Goal: Book appointment/travel/reservation

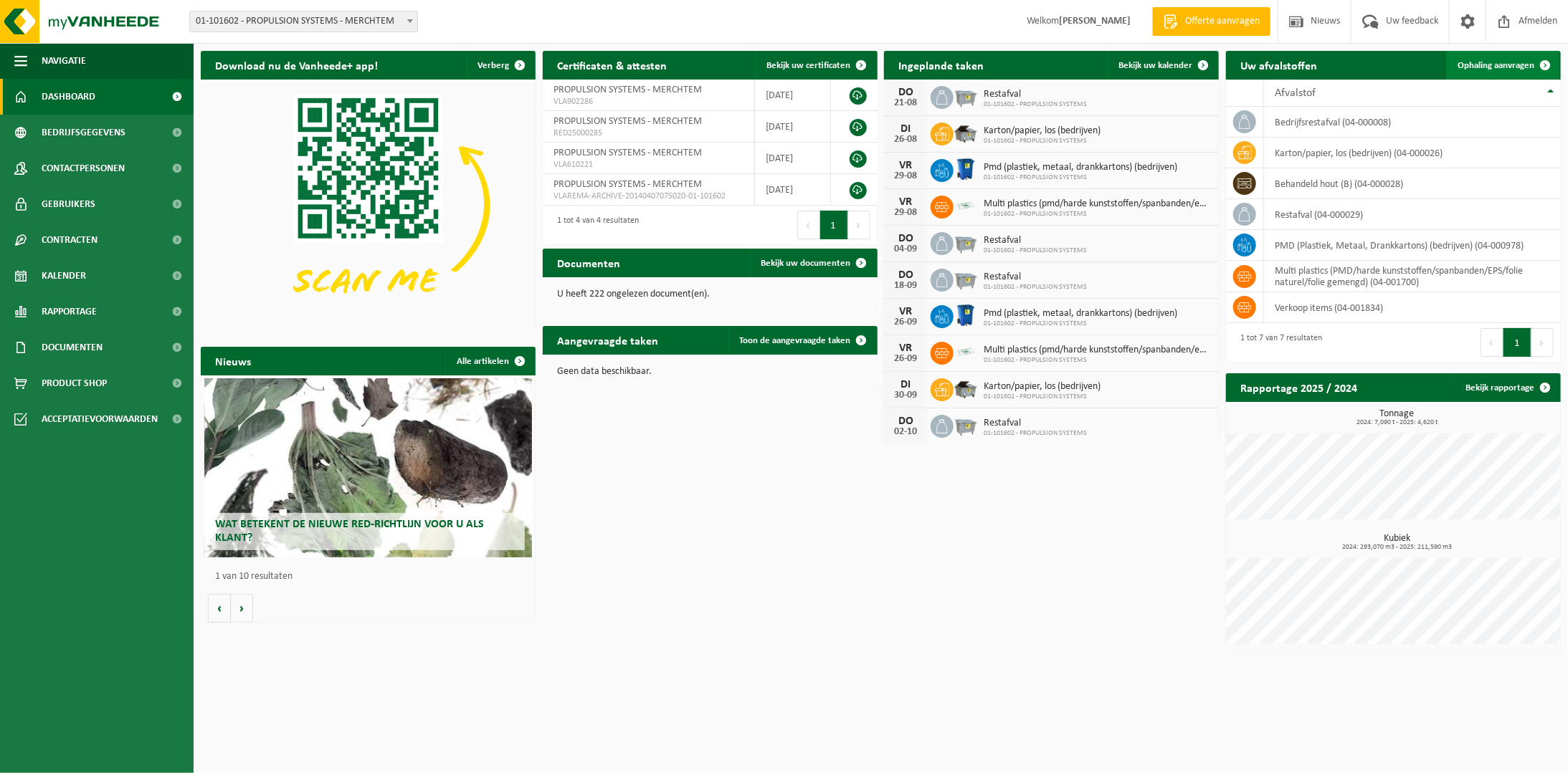
click at [1509, 61] on span "Ophaling aanvragen" at bounding box center [1496, 65] width 77 height 9
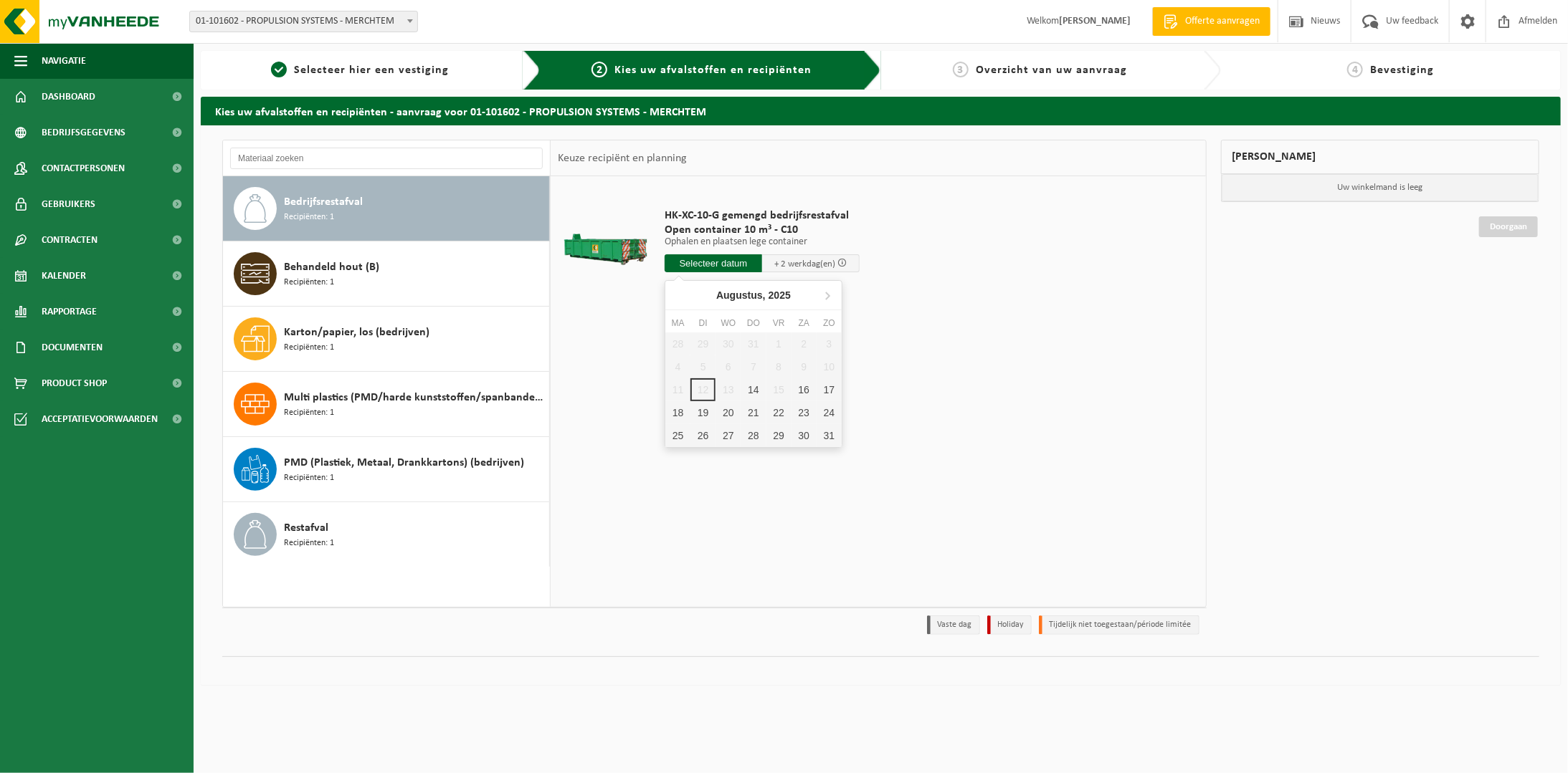
click at [705, 261] on input "text" at bounding box center [713, 263] width 98 height 18
click at [749, 390] on div "14" at bounding box center [752, 390] width 25 height 23
type input "Van 2025-08-14"
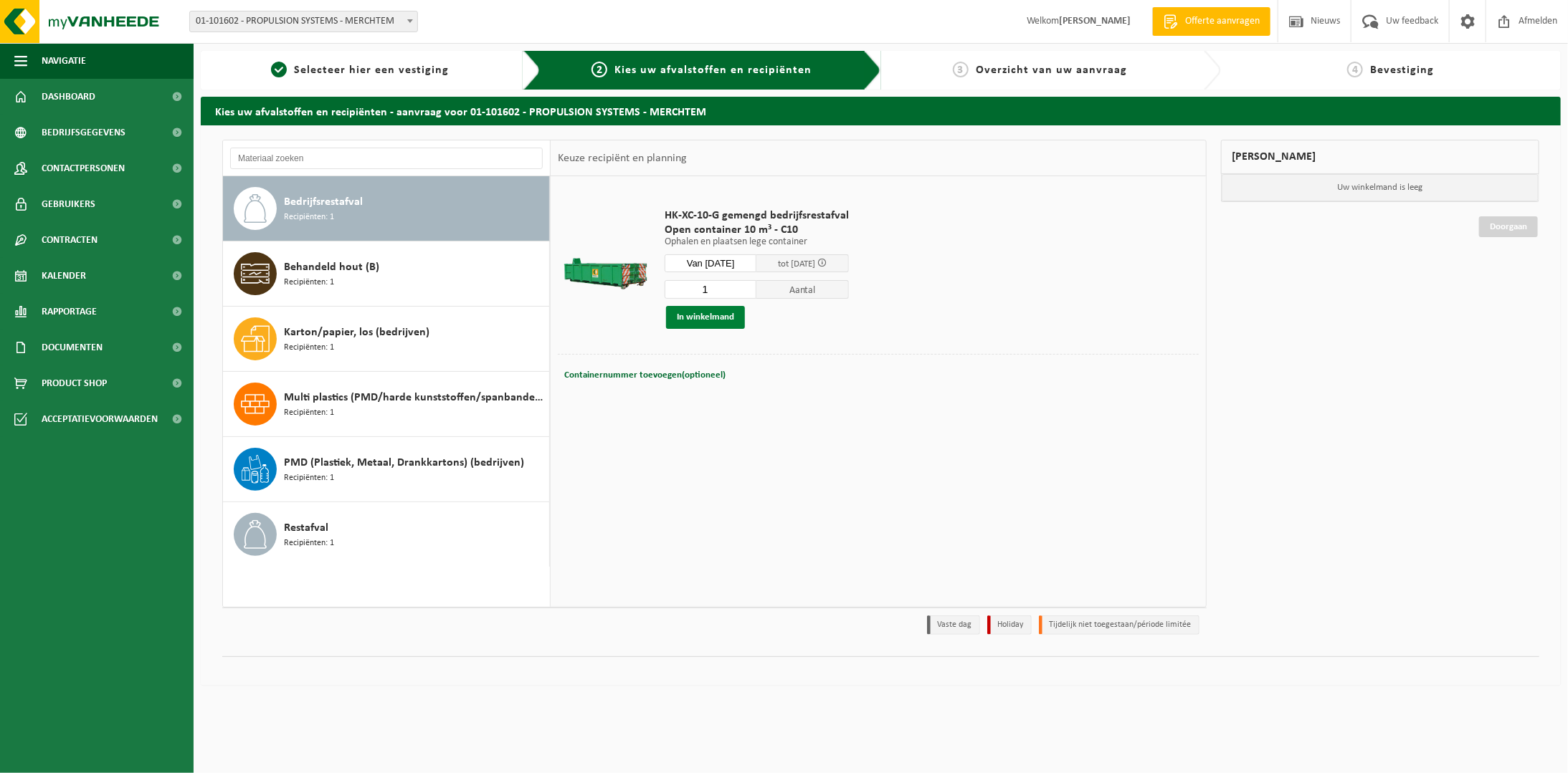
click at [700, 314] on button "In winkelmand" at bounding box center [705, 317] width 79 height 23
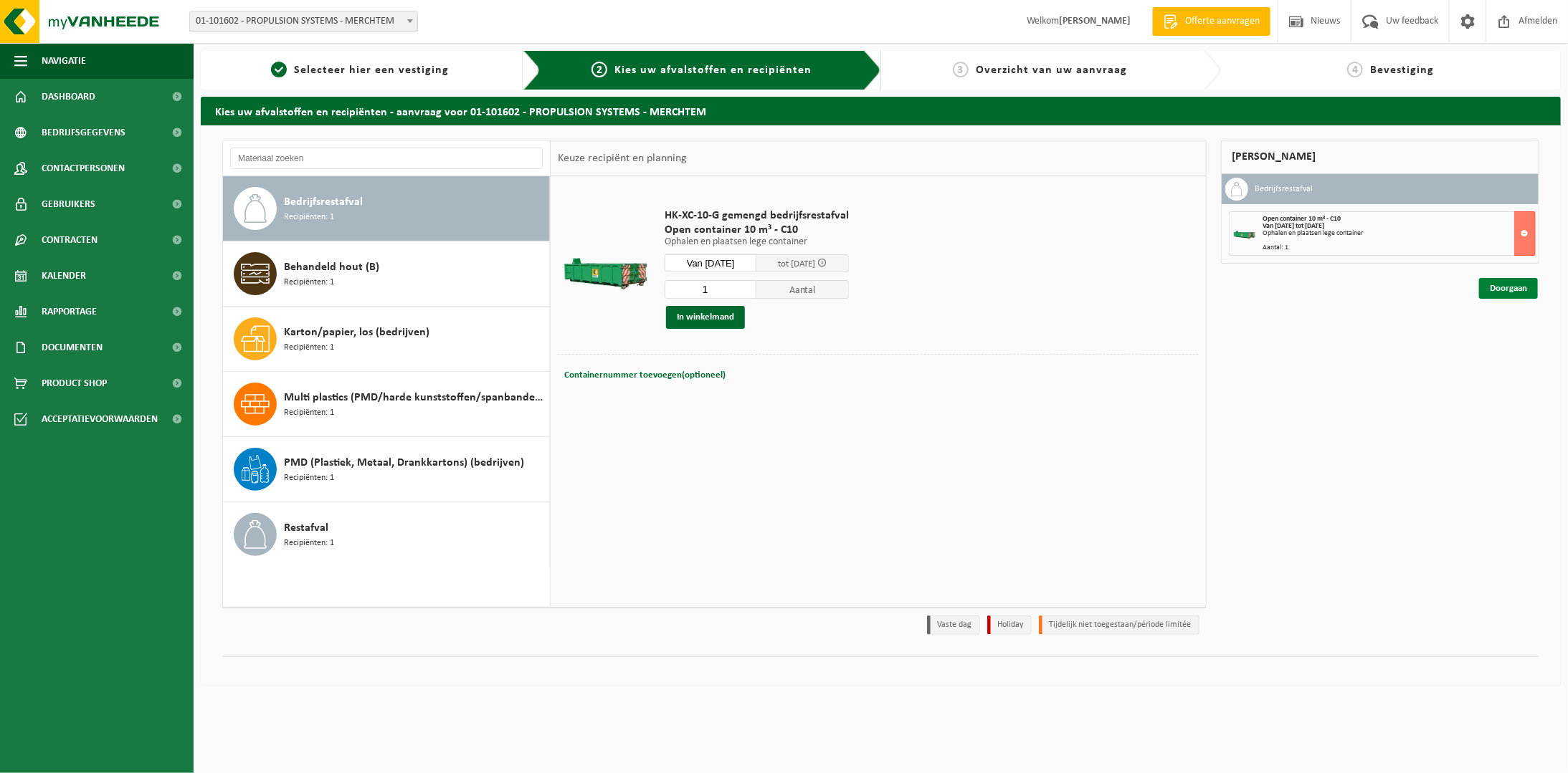
click at [1509, 282] on link "Doorgaan" at bounding box center [1508, 288] width 59 height 21
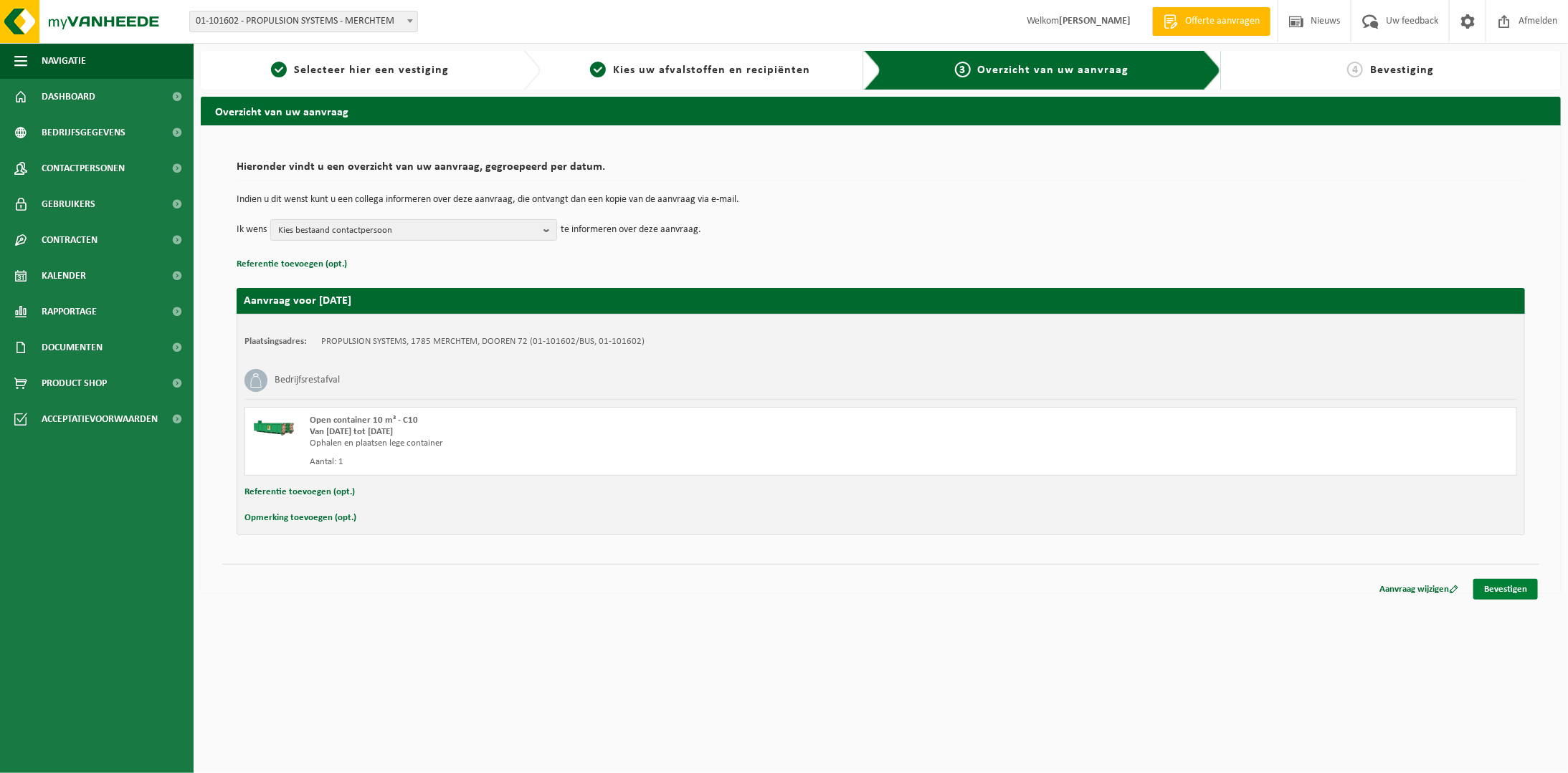
click at [1503, 585] on link "Bevestigen" at bounding box center [1506, 589] width 65 height 21
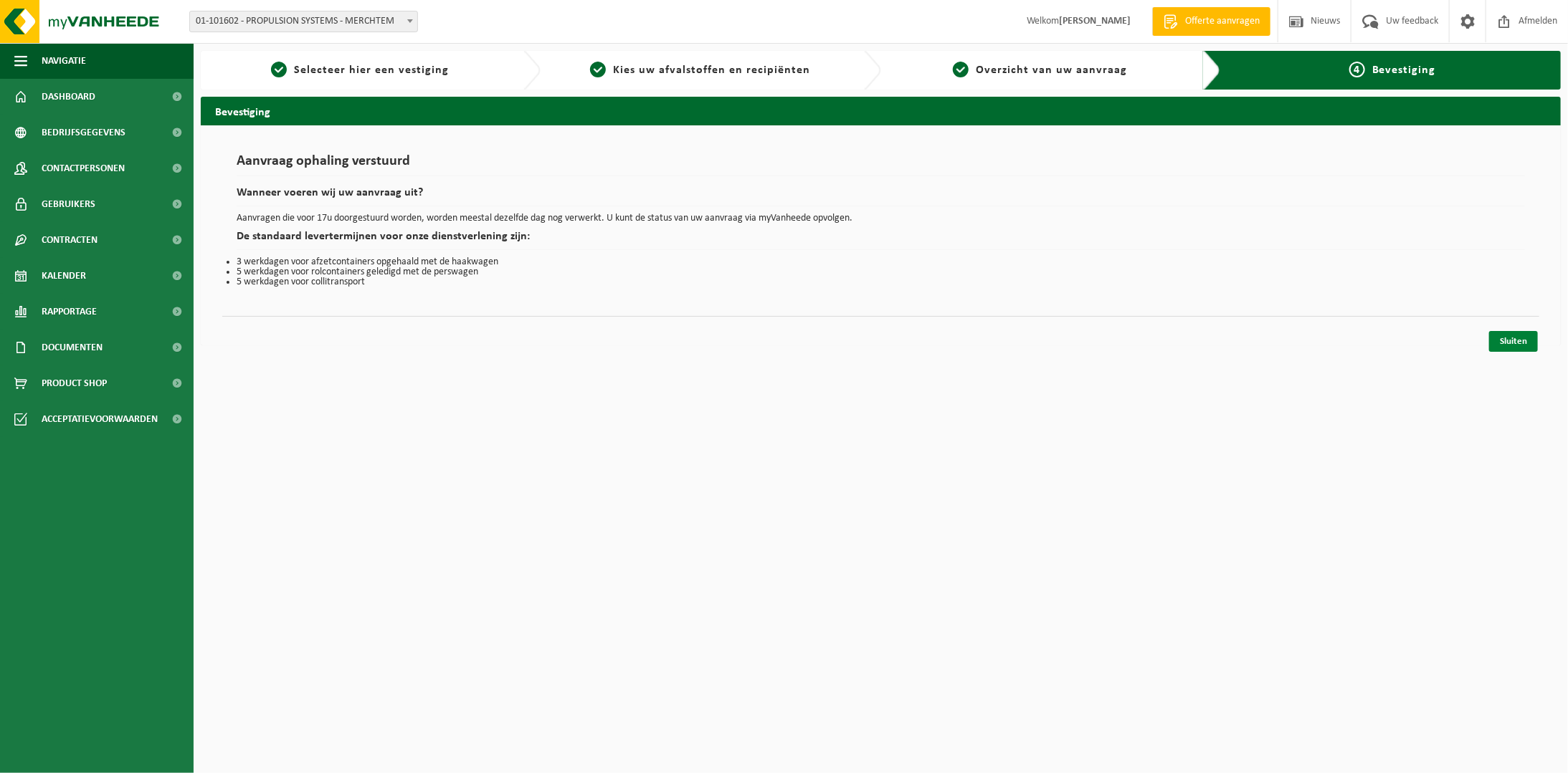
click at [1512, 339] on link "Sluiten" at bounding box center [1513, 341] width 49 height 21
